Goal: Task Accomplishment & Management: Manage account settings

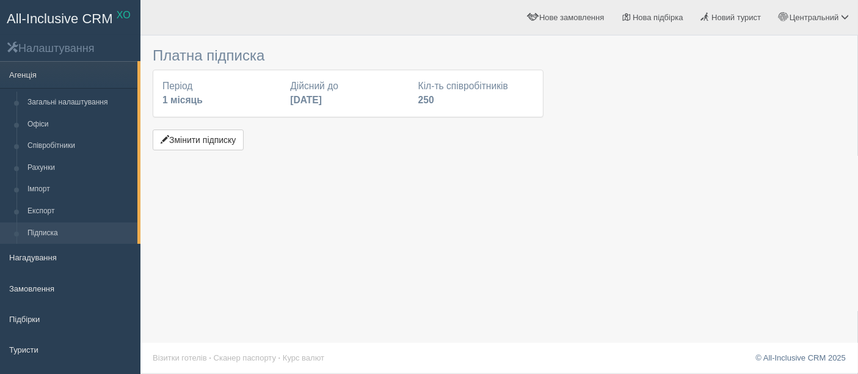
drag, startPoint x: 690, startPoint y: 198, endPoint x: 348, endPoint y: 126, distance: 349.8
click at [690, 198] on div "Платна підписка Період 1 місяць Дійсний до 31 жовтня 2025 Кіл-ть співробітників…" at bounding box center [498, 187] width 717 height 374
click at [215, 144] on button "Змінити підписку" at bounding box center [198, 139] width 91 height 21
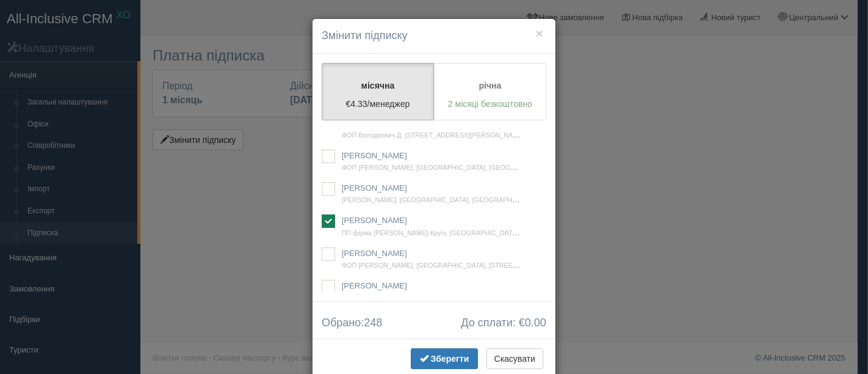
scroll to position [30340, 0]
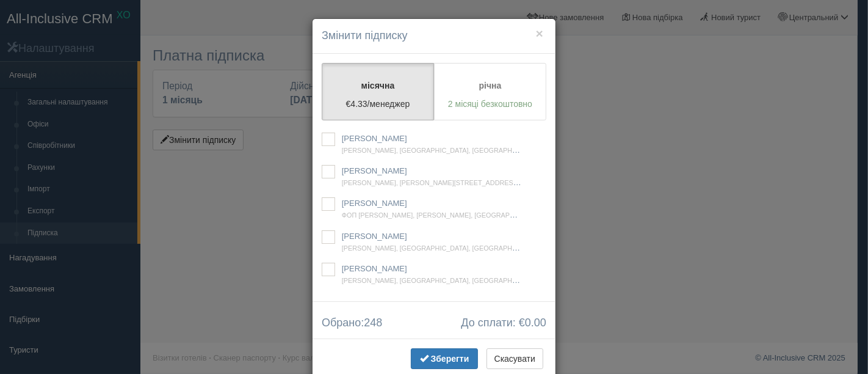
checkbox input "true"
click at [413, 352] on button "Зберегти" at bounding box center [444, 358] width 67 height 21
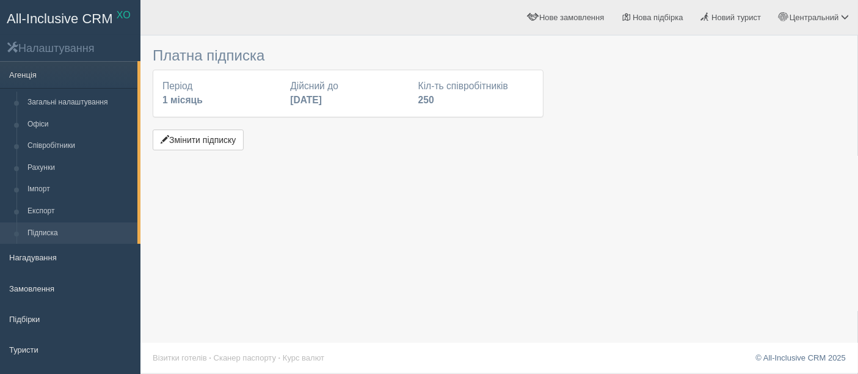
drag, startPoint x: 780, startPoint y: 179, endPoint x: 516, endPoint y: 2, distance: 317.7
click at [779, 179] on div "Платна підписка Період 1 місяць Дійсний до 31 жовтня 2025 Кіл-ть співробітників…" at bounding box center [498, 187] width 717 height 374
click at [209, 142] on button "Змінити підписку" at bounding box center [198, 139] width 91 height 21
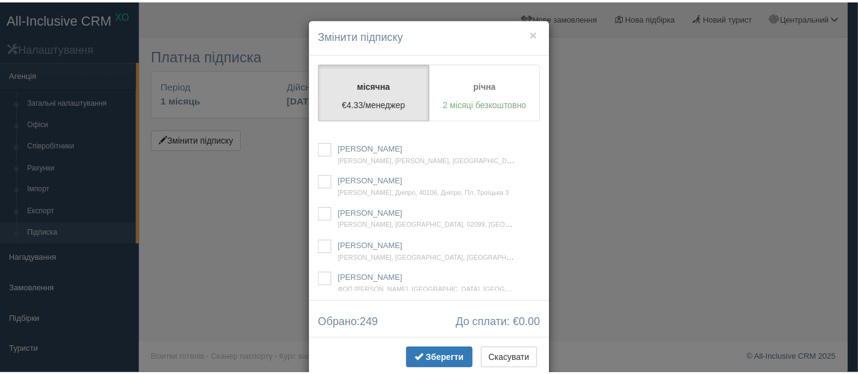
scroll to position [16910, 0]
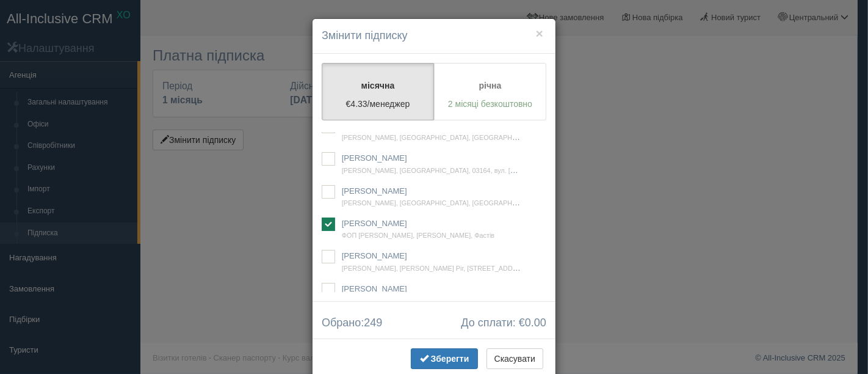
click at [436, 359] on span "Зберегти" at bounding box center [450, 358] width 38 height 10
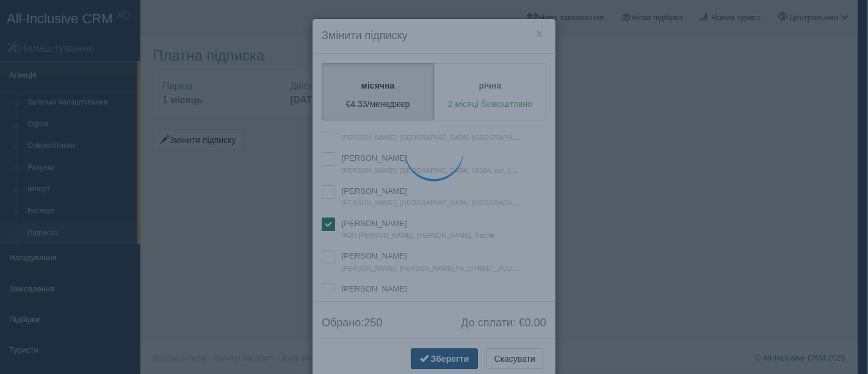
checkbox input "true"
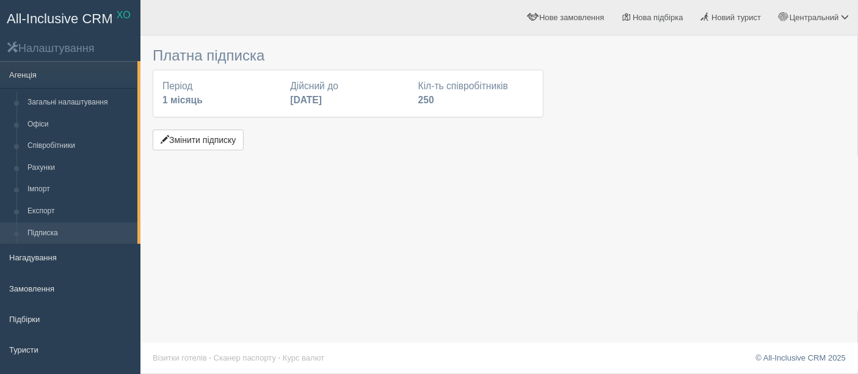
drag, startPoint x: 782, startPoint y: 137, endPoint x: 743, endPoint y: 38, distance: 105.7
click at [781, 137] on div at bounding box center [499, 98] width 693 height 112
drag, startPoint x: 670, startPoint y: 189, endPoint x: 674, endPoint y: 215, distance: 26.7
click at [671, 192] on div "Платна підписка Період 1 місяць Дійсний до 31 жовтня 2025 Кіл-ть співробітників…" at bounding box center [498, 187] width 717 height 374
